Goal: Navigation & Orientation: Find specific page/section

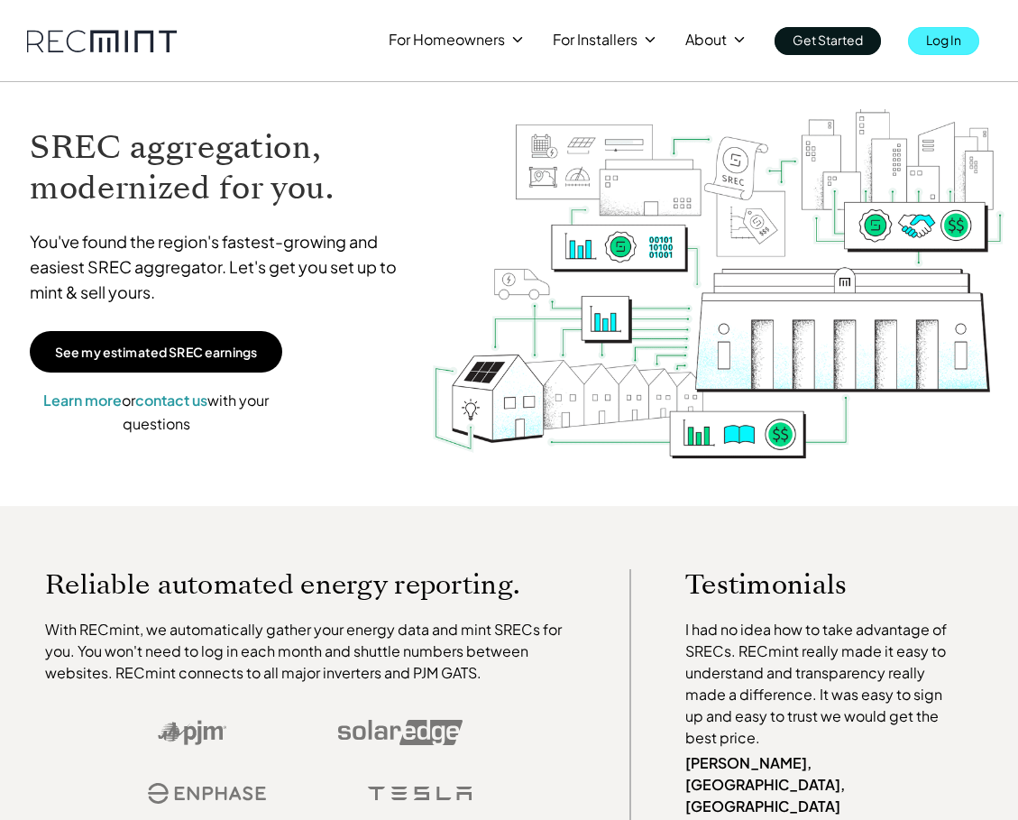
click at [944, 44] on p "Log In" at bounding box center [943, 39] width 35 height 25
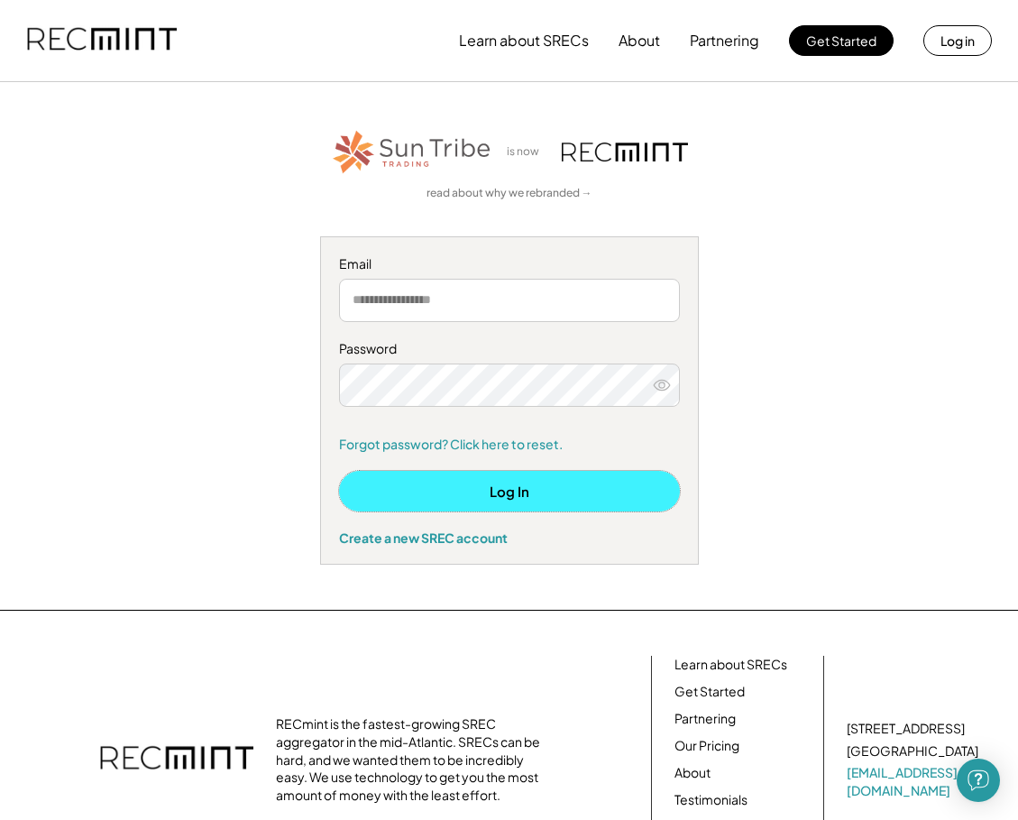
click at [483, 490] on button "Log In" at bounding box center [509, 491] width 341 height 41
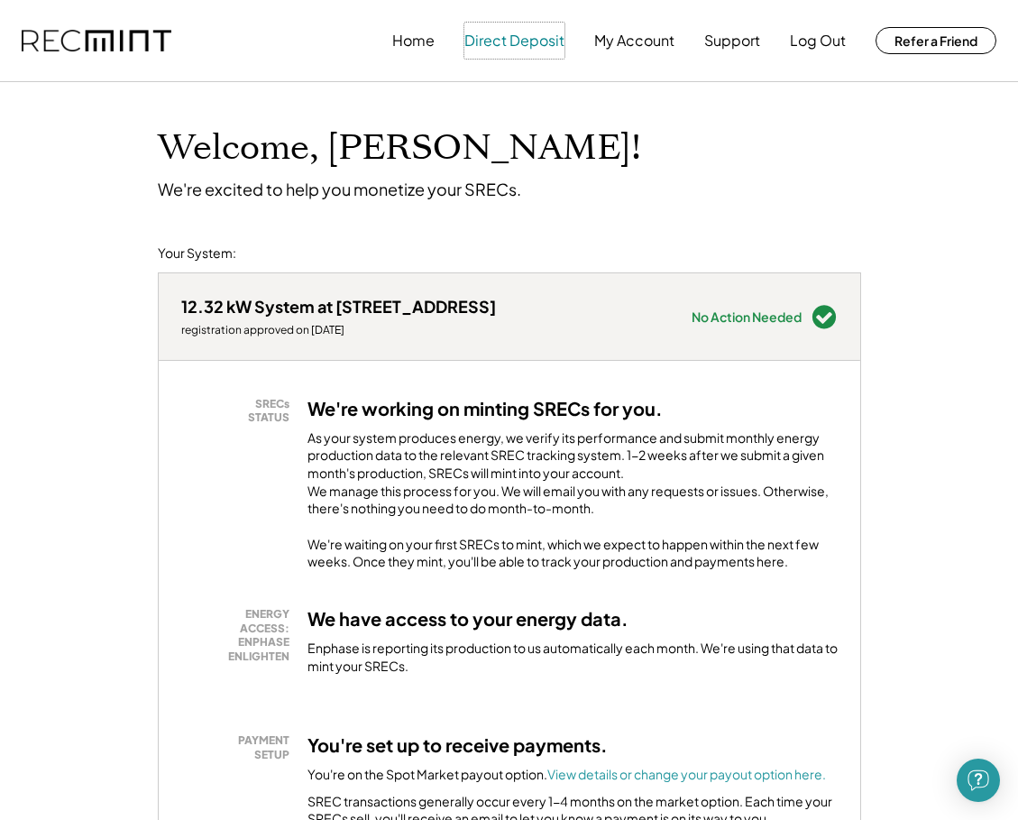
click at [488, 43] on button "Direct Deposit" at bounding box center [514, 41] width 100 height 36
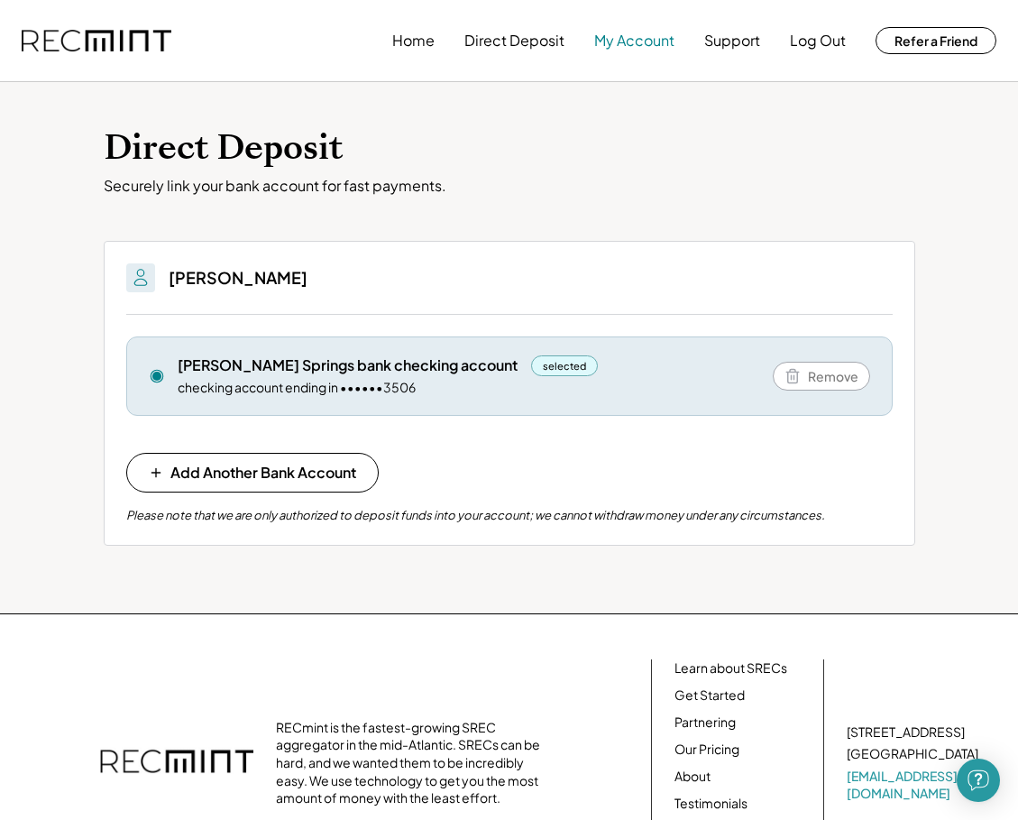
click at [630, 45] on button "My Account" at bounding box center [634, 41] width 80 height 36
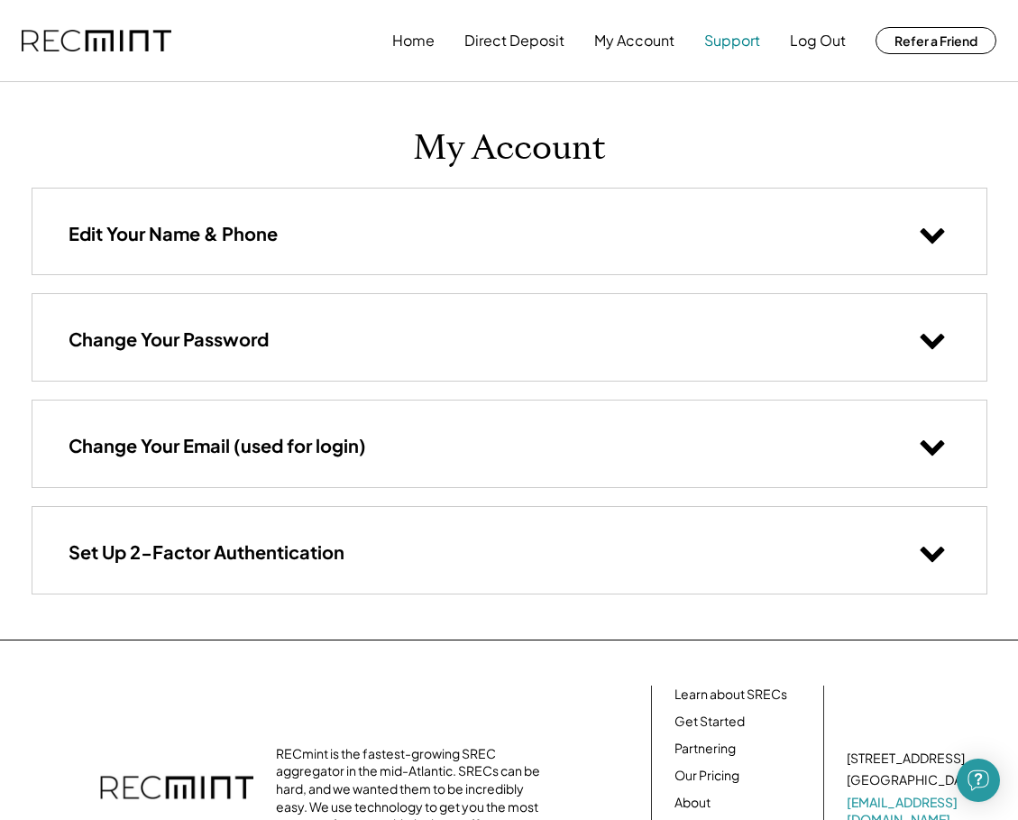
click at [720, 44] on button "Support" at bounding box center [732, 41] width 56 height 36
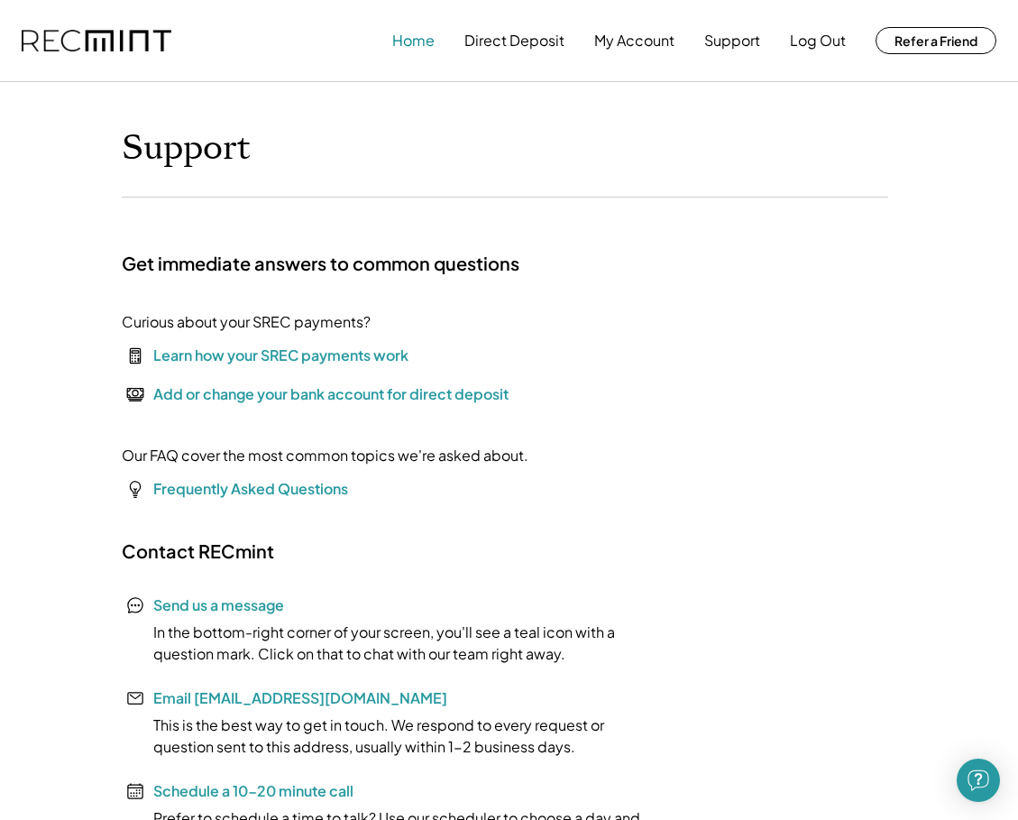
click at [417, 42] on button "Home" at bounding box center [413, 41] width 42 height 36
